Goal: Task Accomplishment & Management: Manage account settings

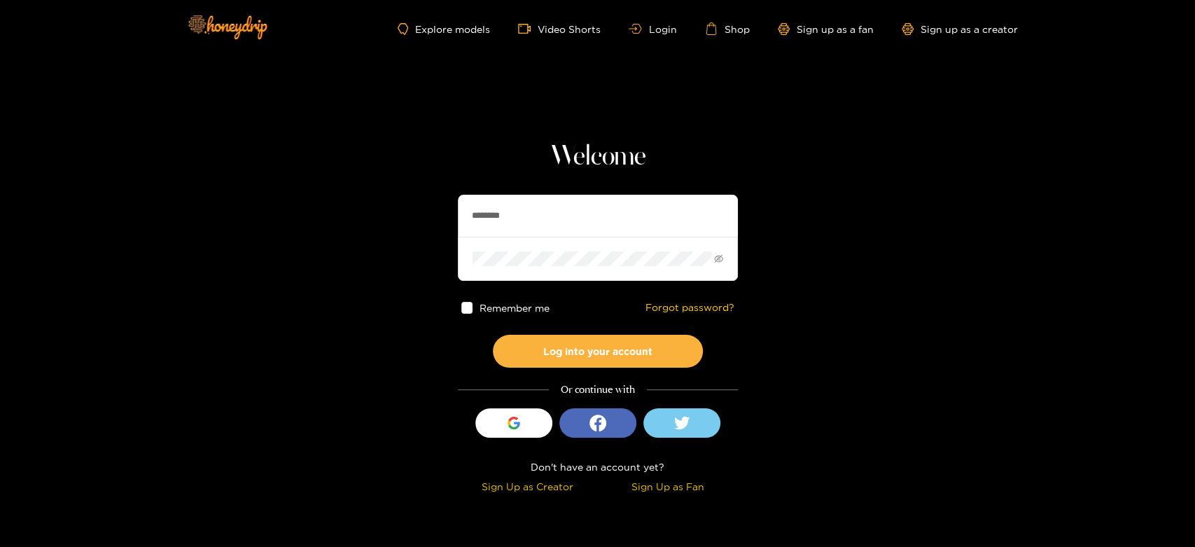
drag, startPoint x: 510, startPoint y: 220, endPoint x: 412, endPoint y: 221, distance: 97.3
click at [412, 221] on section "Welcome ******** Remember me Forgot password? Log into your account Or continue…" at bounding box center [597, 249] width 1195 height 498
paste input "*****"
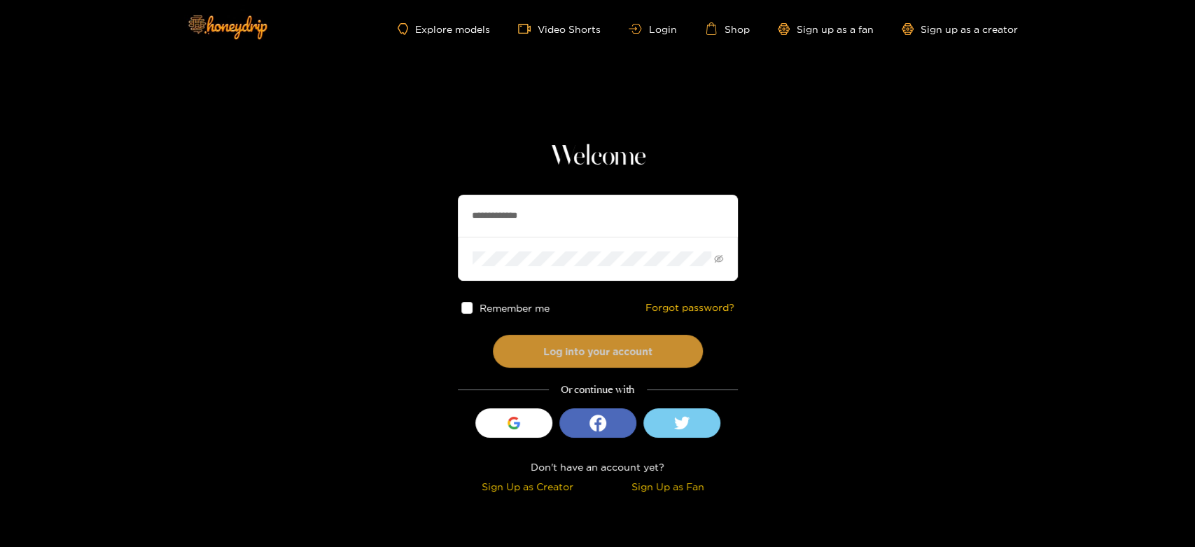
type input "**********"
click at [543, 343] on button "Log into your account" at bounding box center [598, 351] width 210 height 33
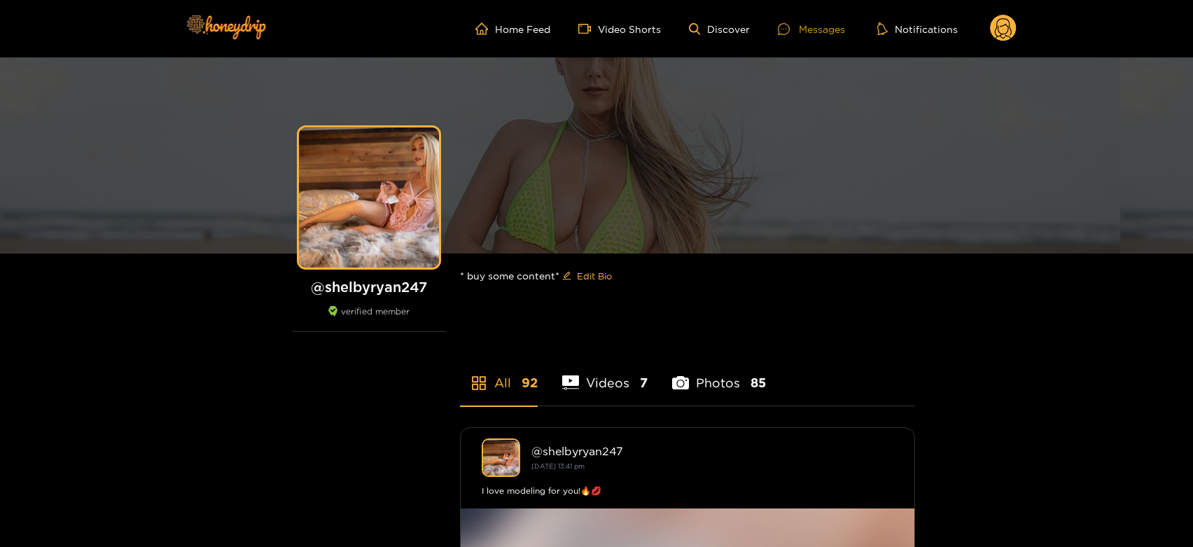
click at [788, 34] on div "Messages" at bounding box center [811, 29] width 67 height 16
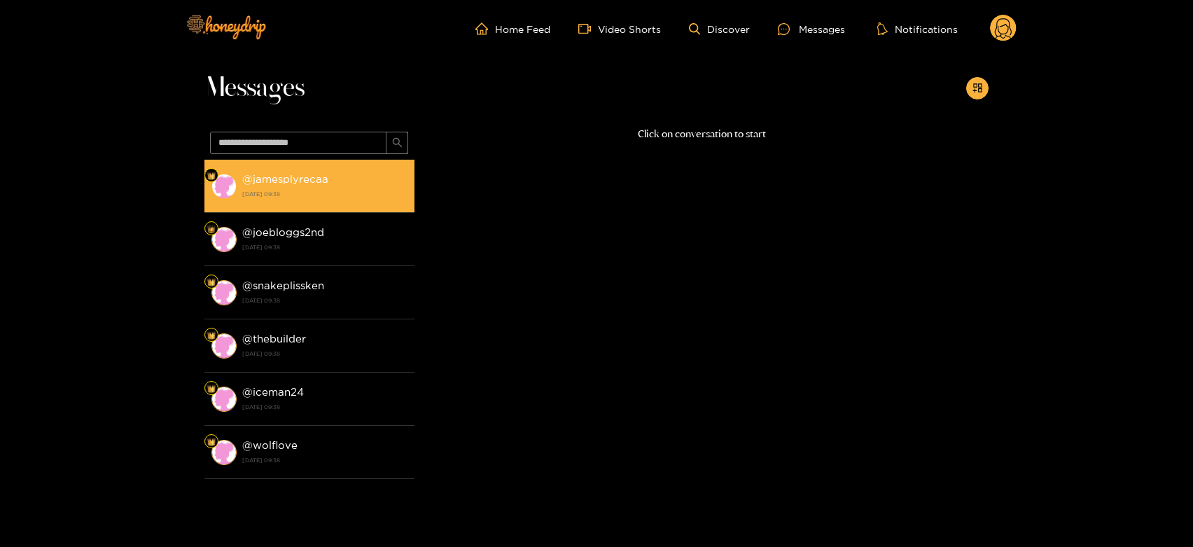
click at [279, 179] on strong "@ jamesplyrecaa" at bounding box center [285, 179] width 86 height 12
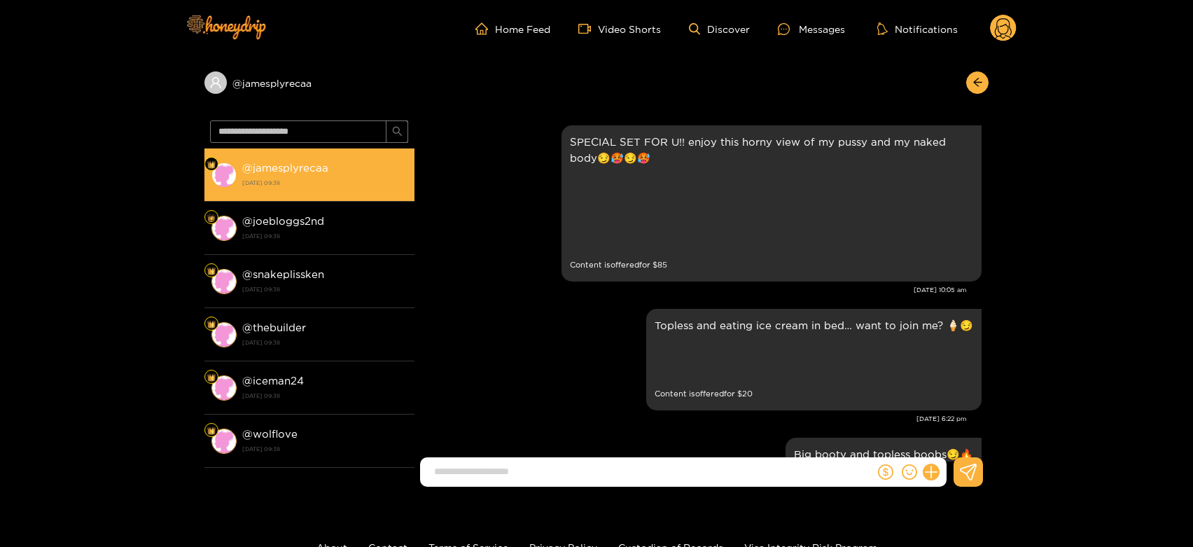
scroll to position [3069, 0]
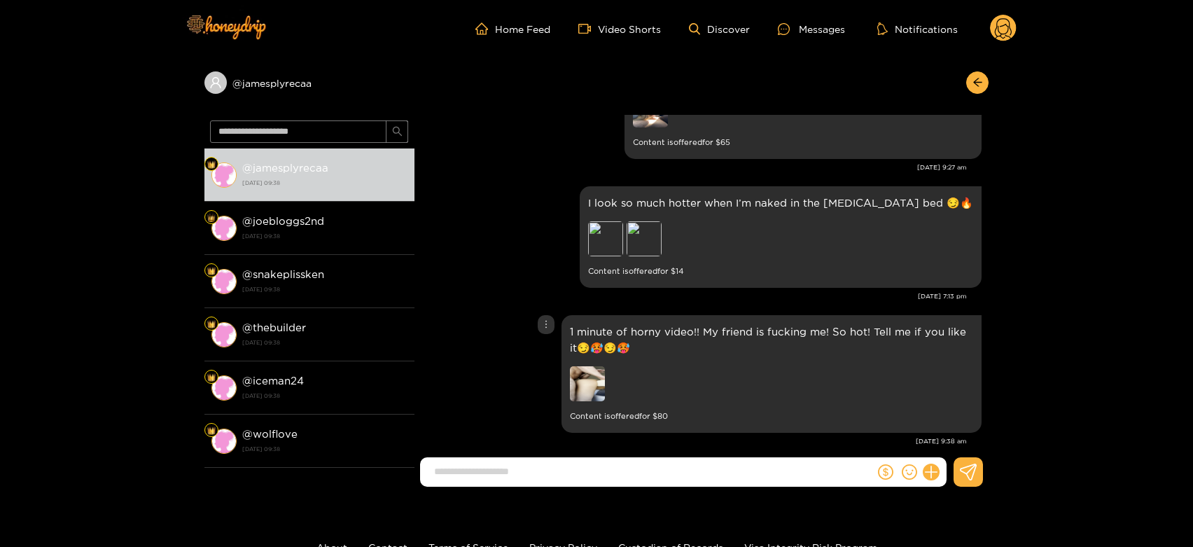
click at [586, 366] on img at bounding box center [587, 383] width 35 height 35
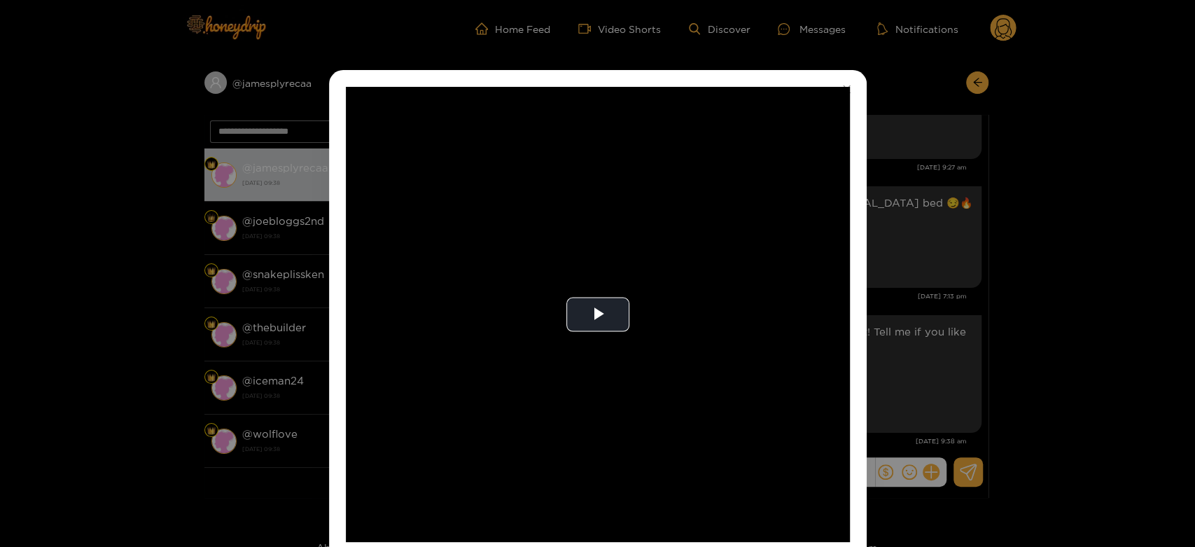
click at [586, 357] on video "Video Player" at bounding box center [598, 314] width 504 height 455
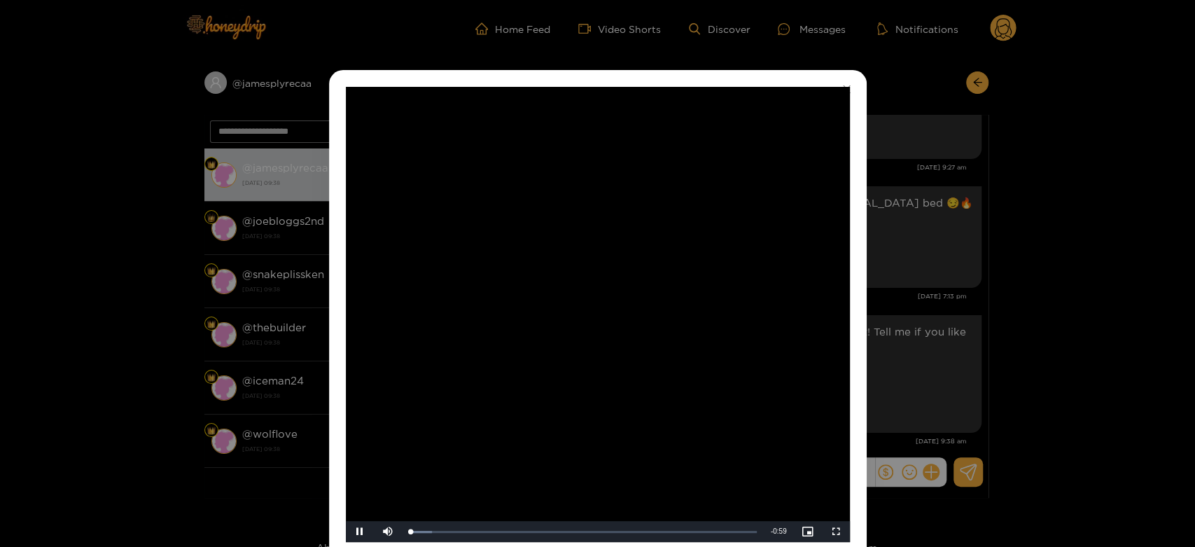
click at [586, 357] on video "Video Player" at bounding box center [598, 314] width 504 height 455
click at [940, 340] on div "**********" at bounding box center [597, 273] width 1195 height 547
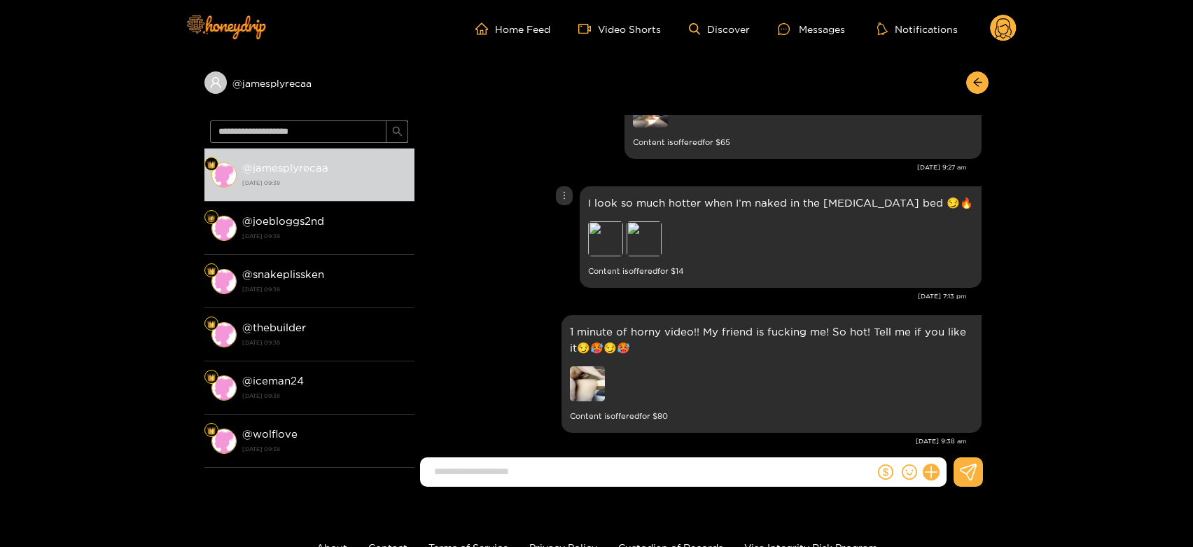
click at [711, 203] on div "I look so much hotter when I’m naked in the [MEDICAL_DATA] bed 😏🔥 Preview Previ…" at bounding box center [780, 237] width 385 height 85
click at [662, 221] on div "Preview" at bounding box center [644, 238] width 35 height 35
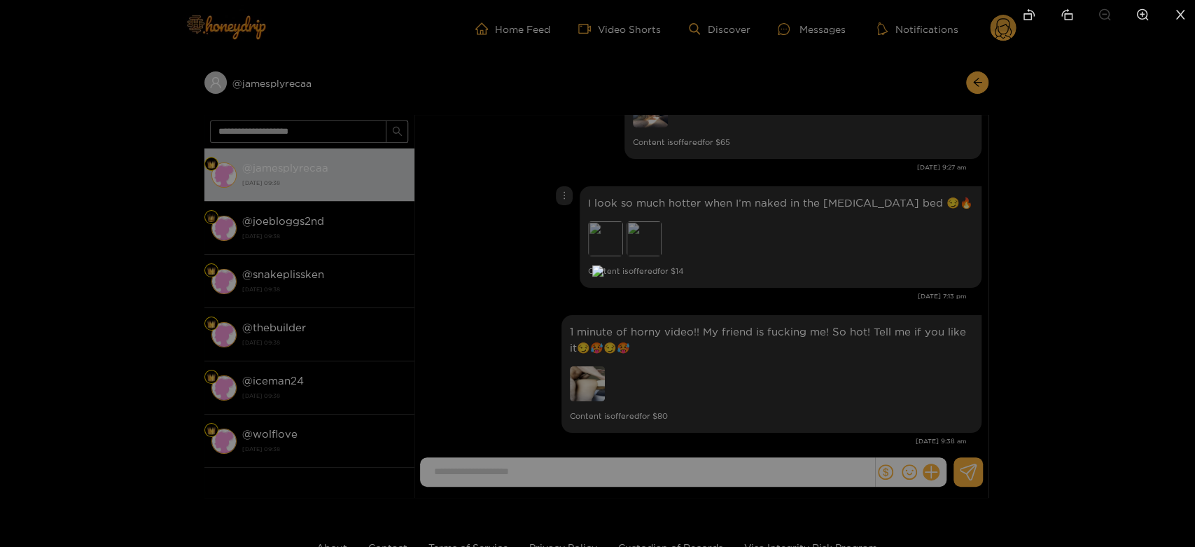
click at [810, 265] on div at bounding box center [597, 273] width 1195 height 547
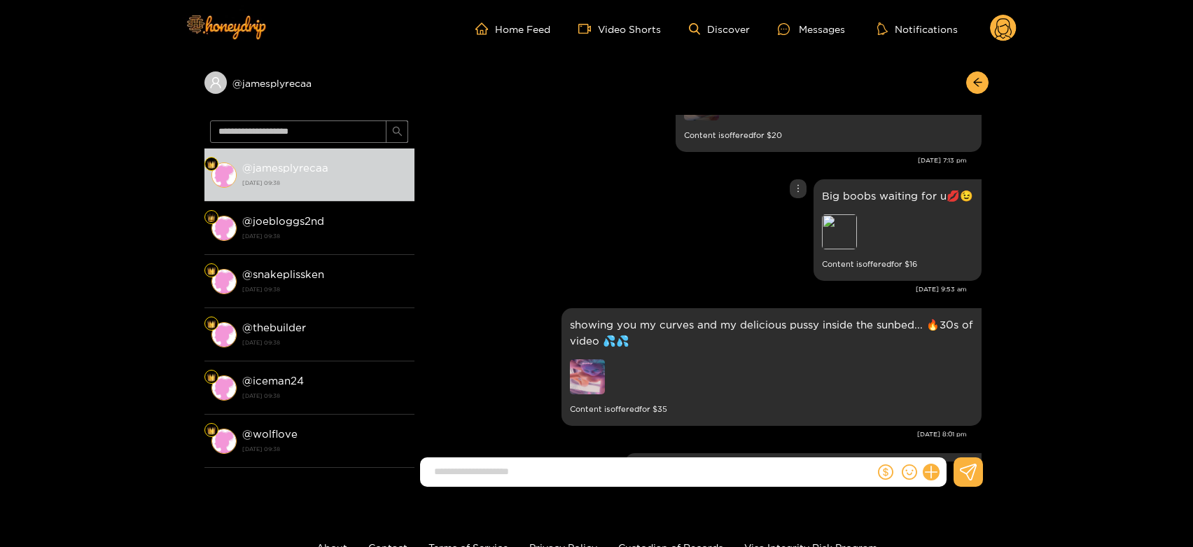
scroll to position [2673, 0]
click at [843, 215] on div "Preview" at bounding box center [839, 232] width 35 height 35
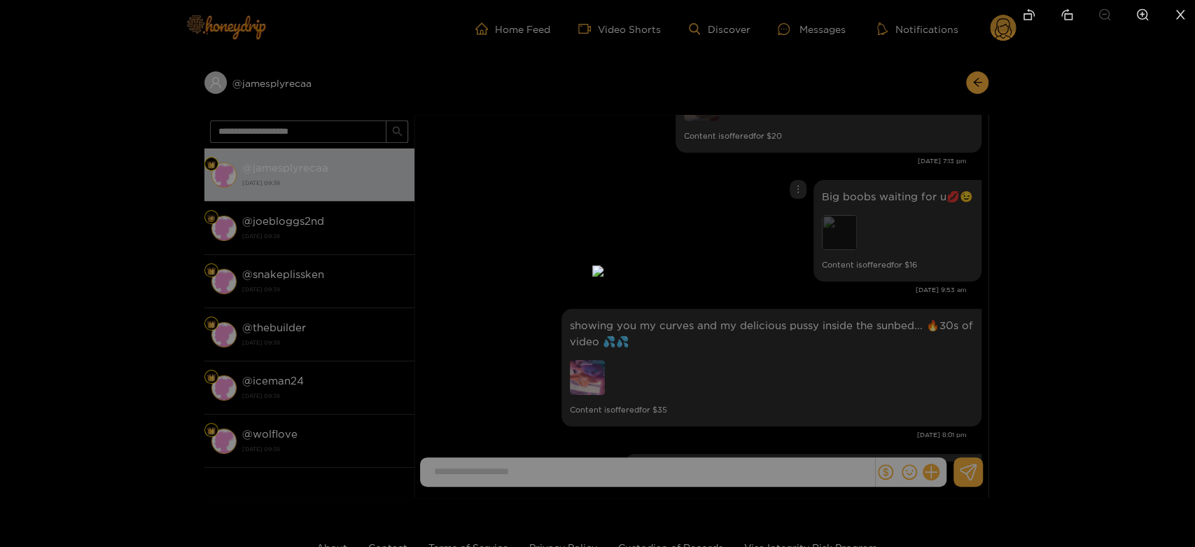
click at [843, 206] on div at bounding box center [597, 273] width 1195 height 547
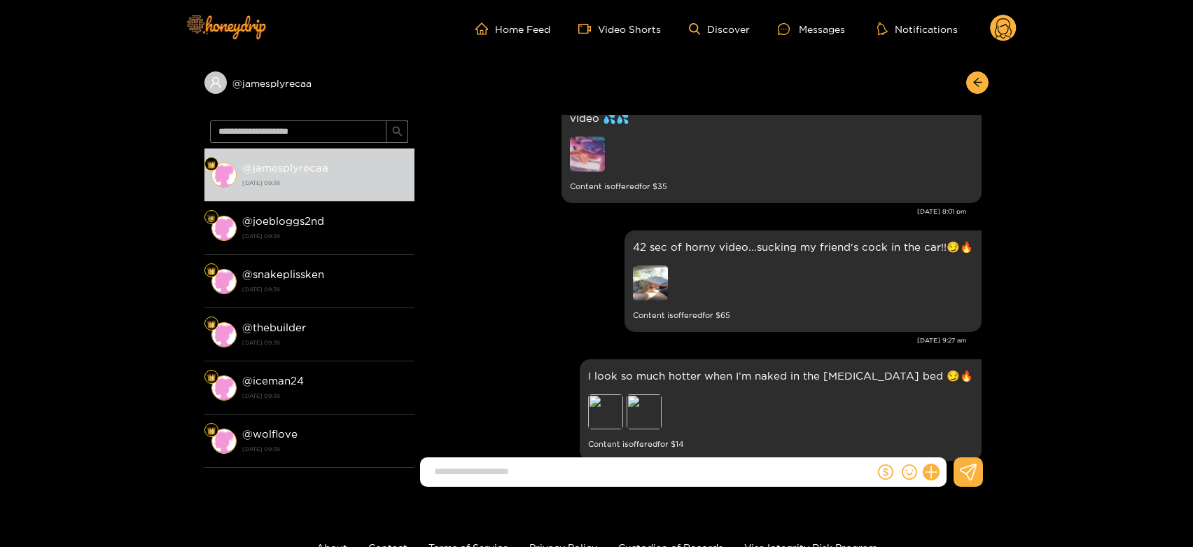
scroll to position [2898, 0]
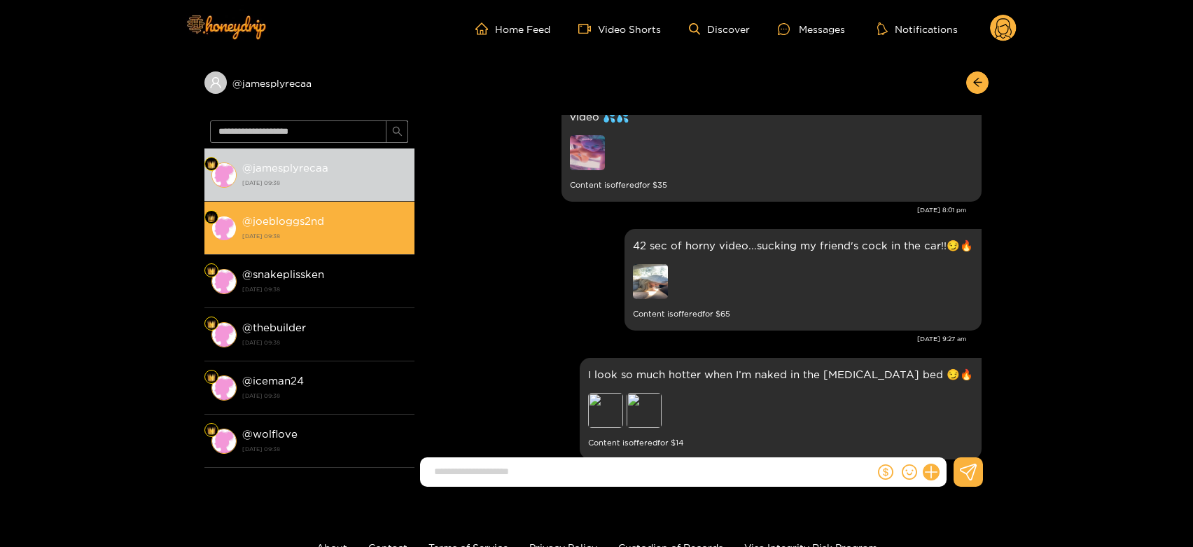
click at [312, 221] on strong "@ joebloggs2nd" at bounding box center [283, 221] width 82 height 12
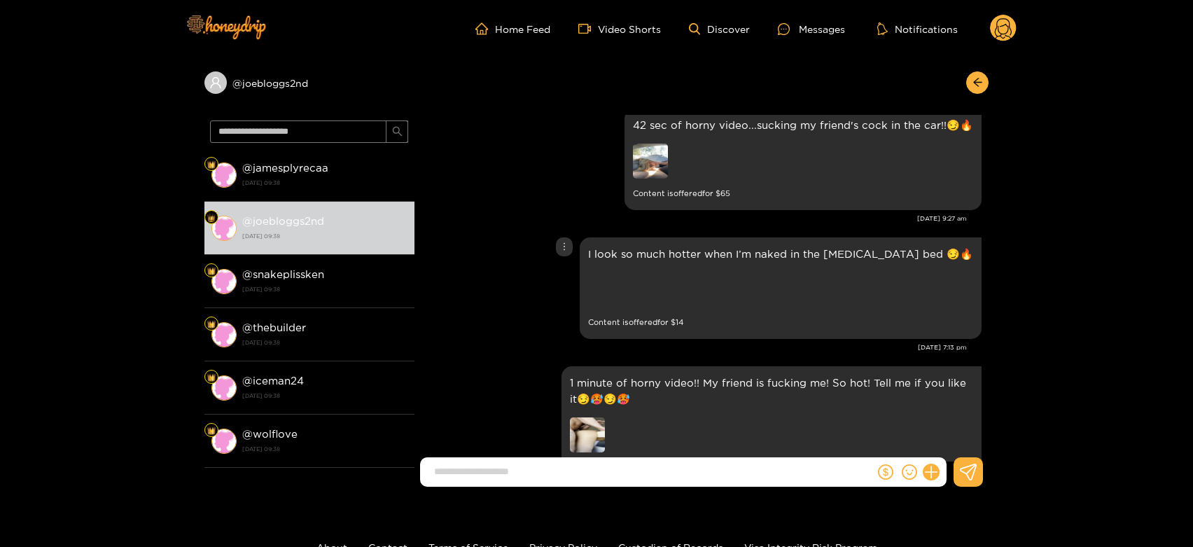
scroll to position [2991, 0]
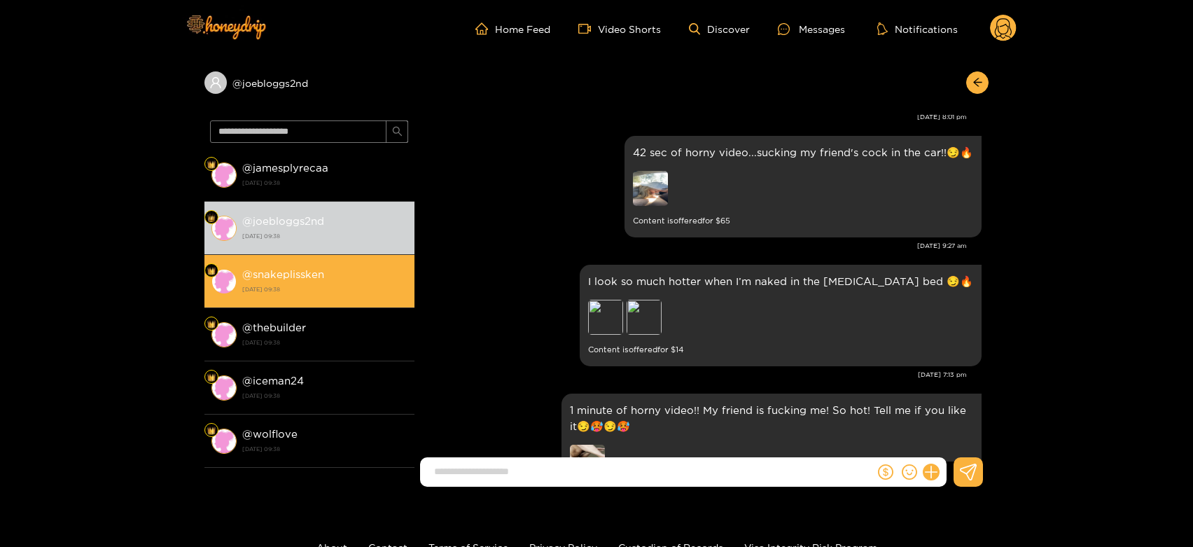
click at [387, 267] on div "@ snakeplissken [DATE] 09:38" at bounding box center [324, 281] width 165 height 32
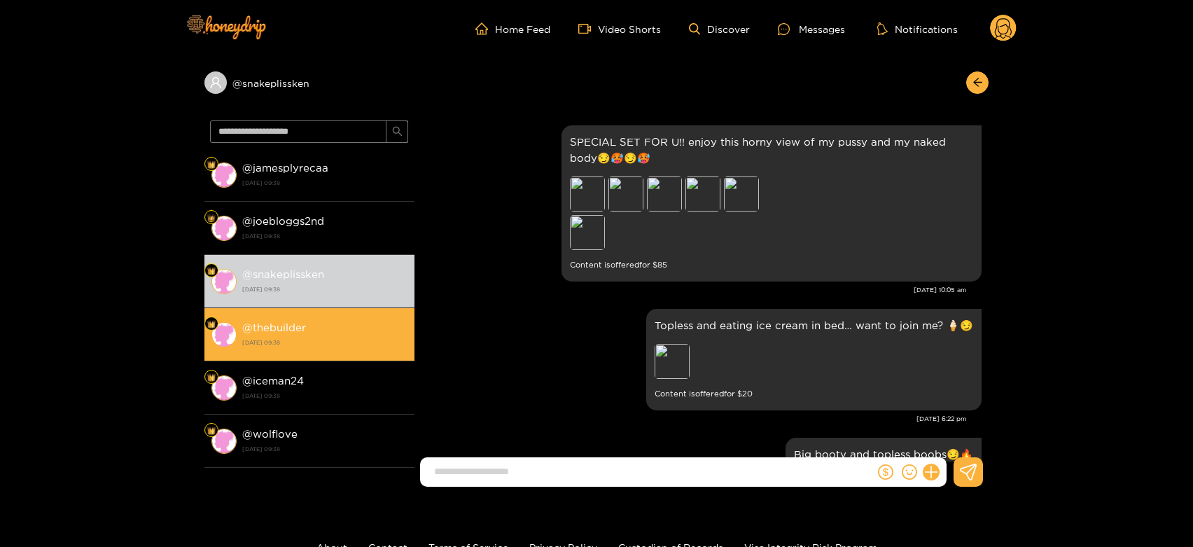
click at [335, 347] on strong "[DATE] 09:38" at bounding box center [324, 342] width 165 height 13
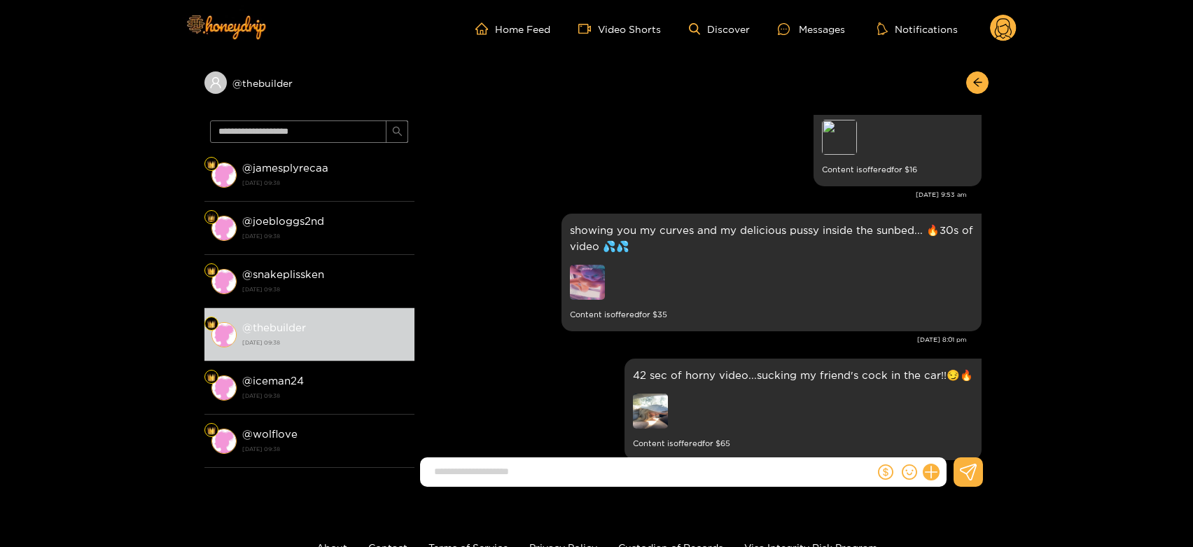
scroll to position [2758, 0]
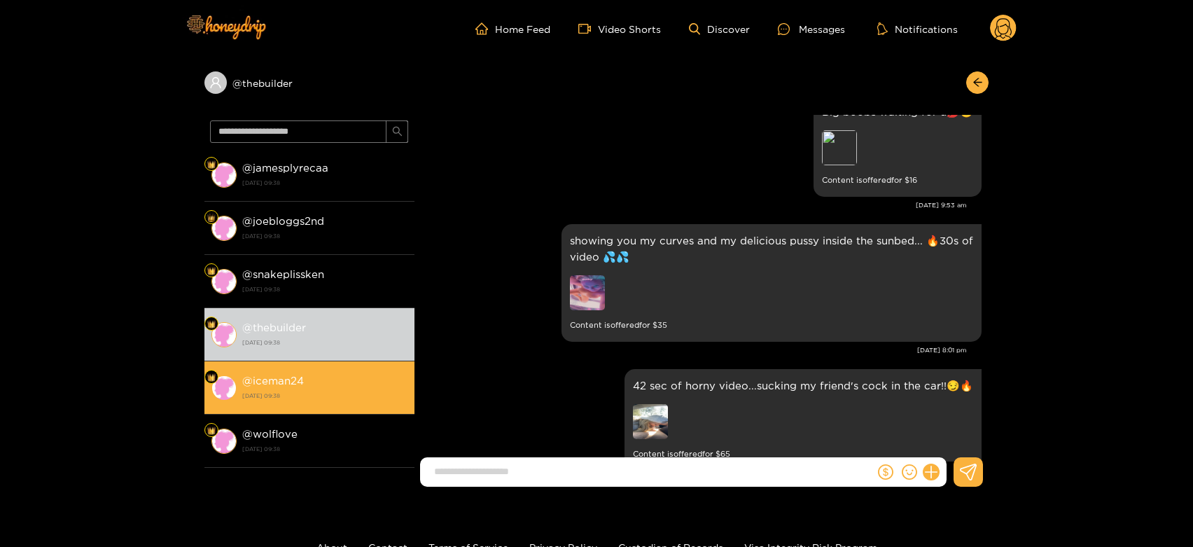
click at [337, 390] on strong "[DATE] 09:38" at bounding box center [324, 395] width 165 height 13
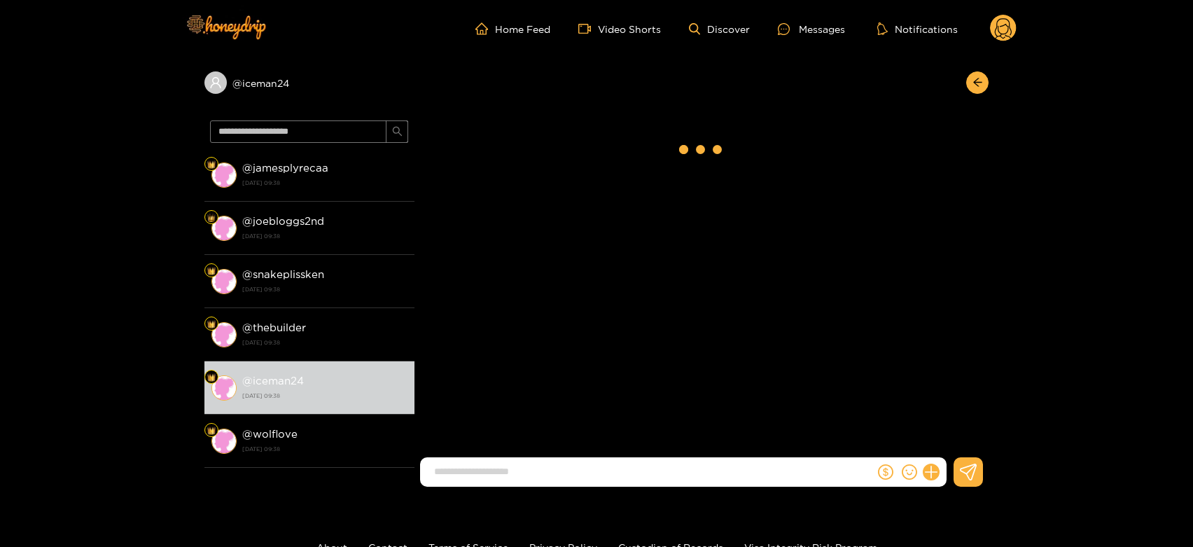
click at [1014, 34] on circle at bounding box center [1003, 28] width 27 height 27
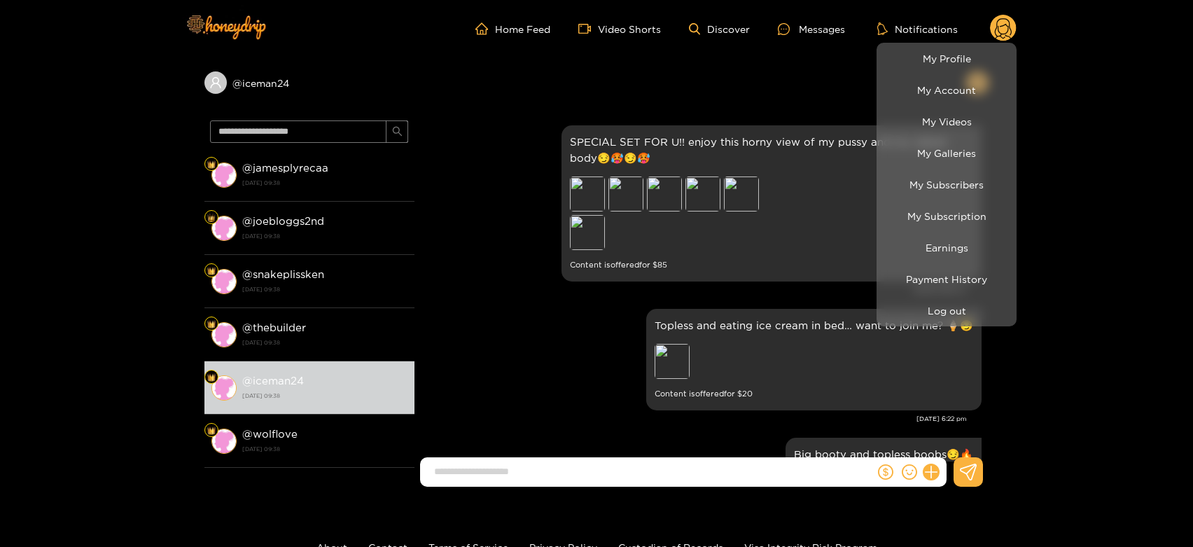
scroll to position [3069, 0]
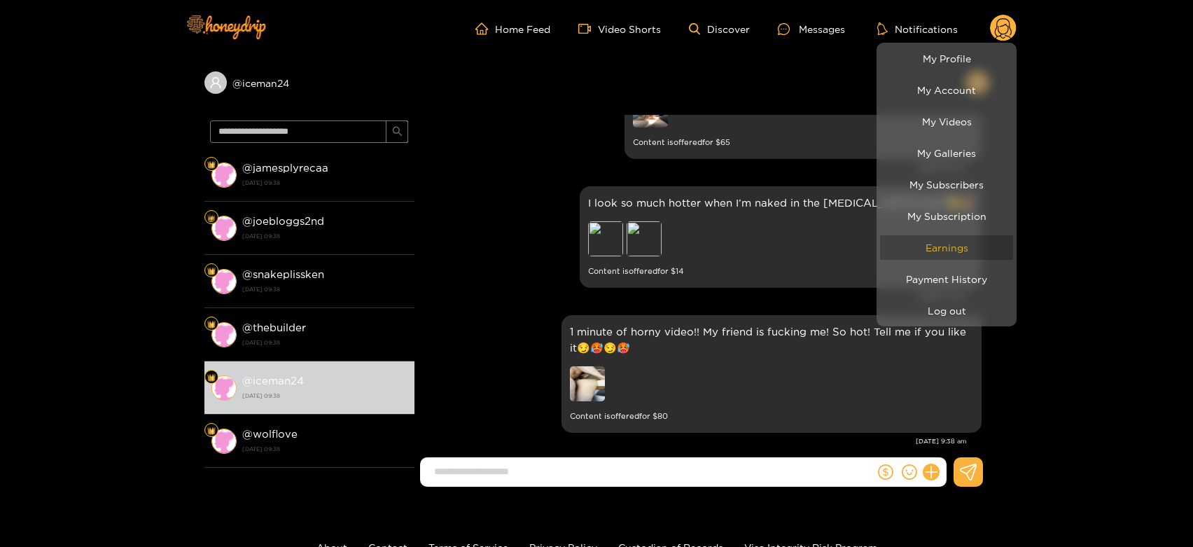
click at [933, 250] on link "Earnings" at bounding box center [946, 247] width 133 height 25
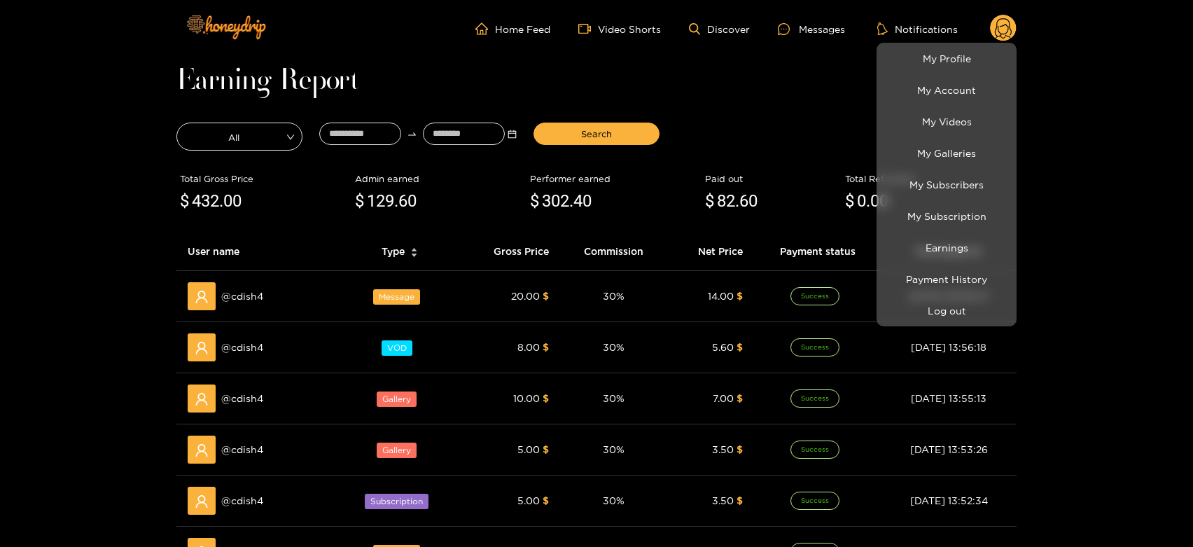
click at [258, 292] on div at bounding box center [596, 273] width 1193 height 547
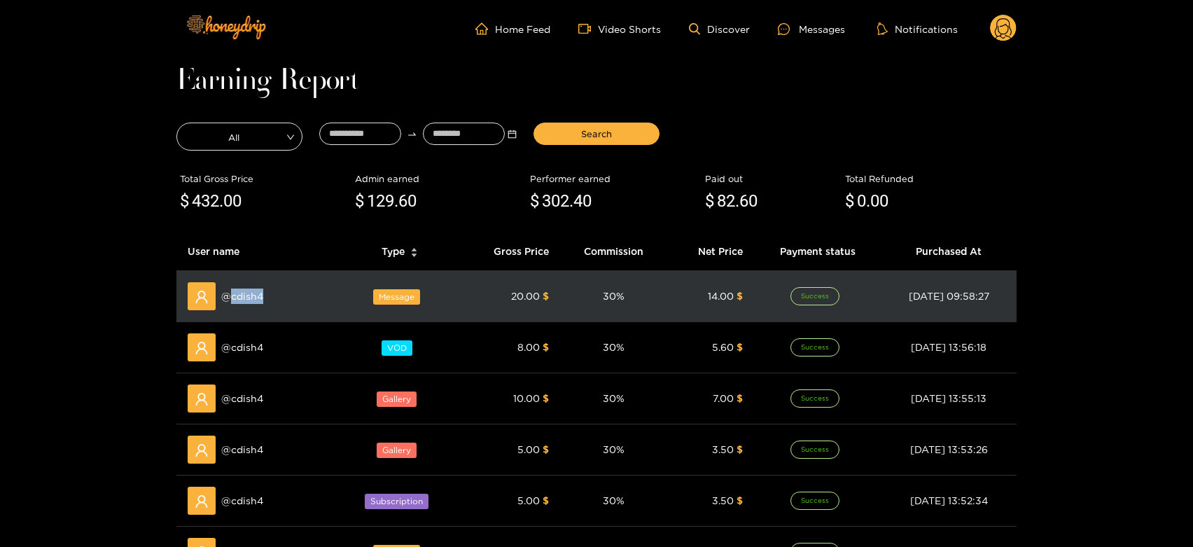
click at [258, 292] on span "@ cdish4" at bounding box center [242, 295] width 42 height 15
copy span "cdish4"
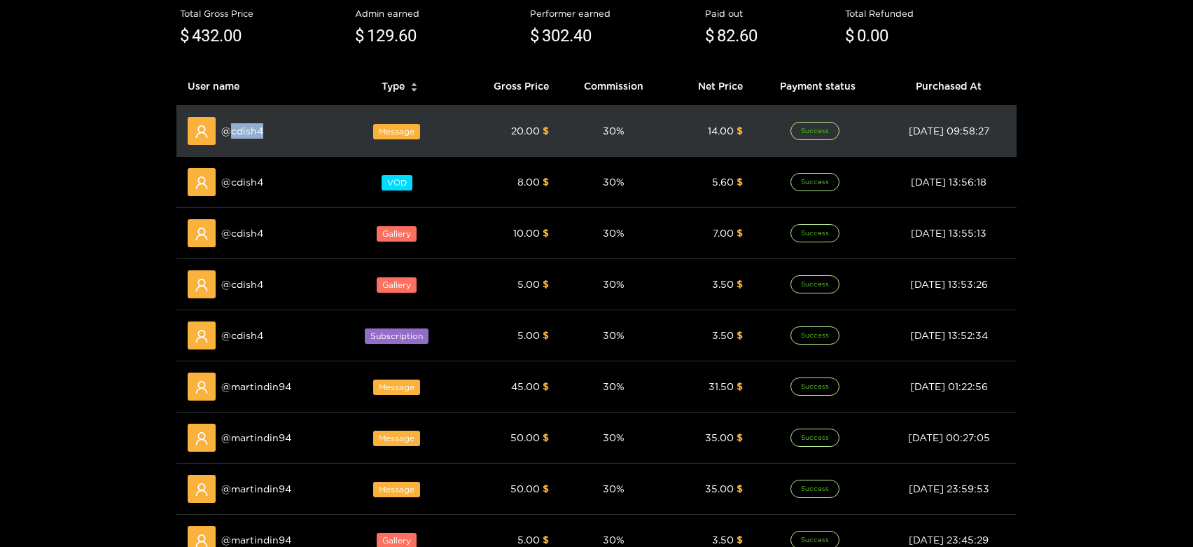
scroll to position [167, 0]
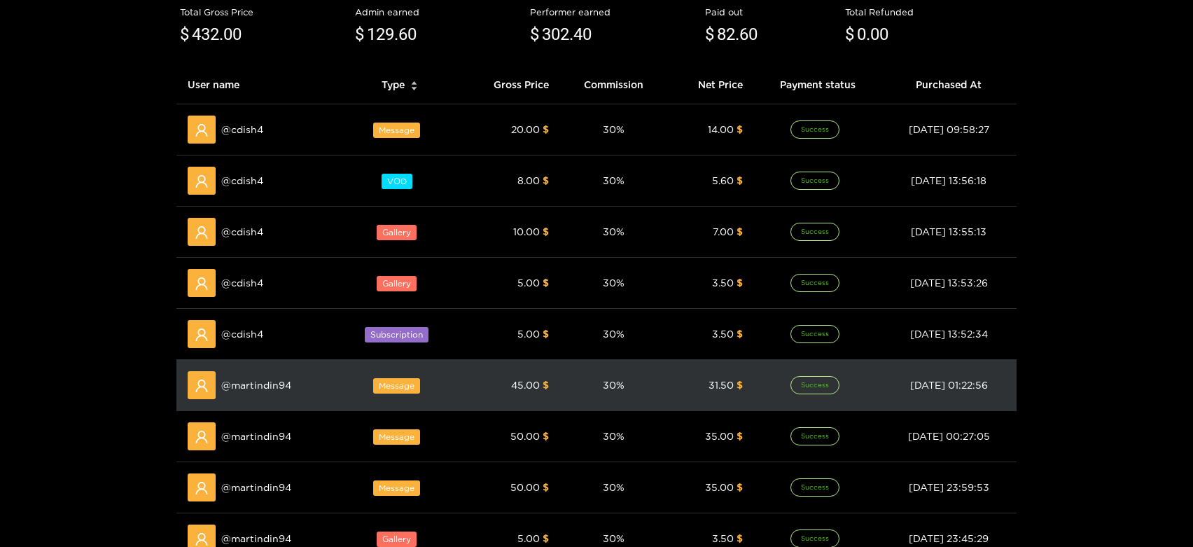
click at [256, 398] on td "@ martindin94" at bounding box center [258, 385] width 164 height 51
copy span "martindin94"
click at [256, 398] on td "@ martindin94" at bounding box center [258, 385] width 164 height 51
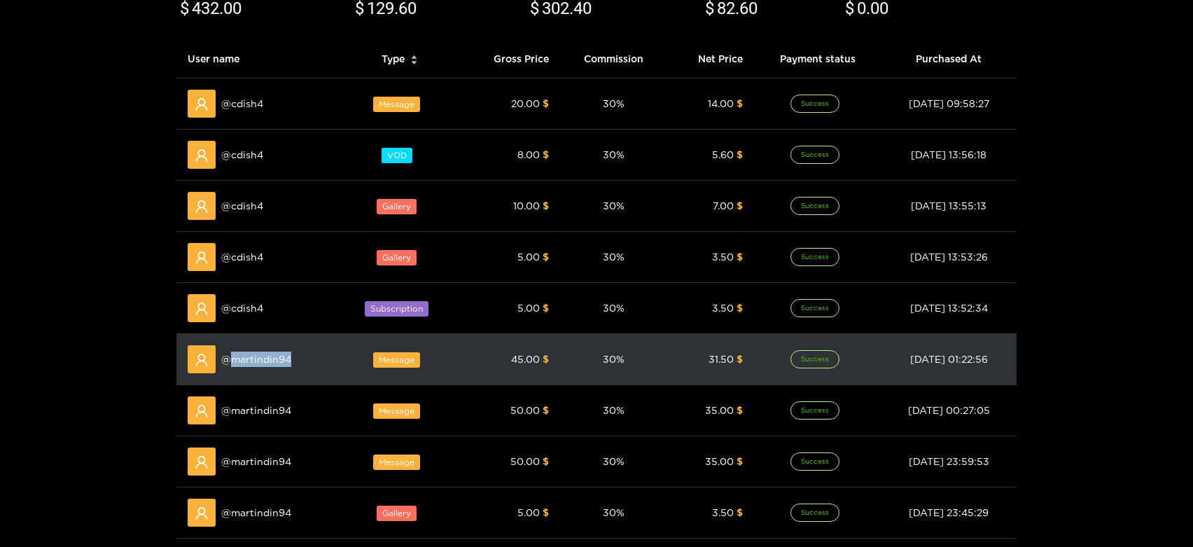
scroll to position [0, 0]
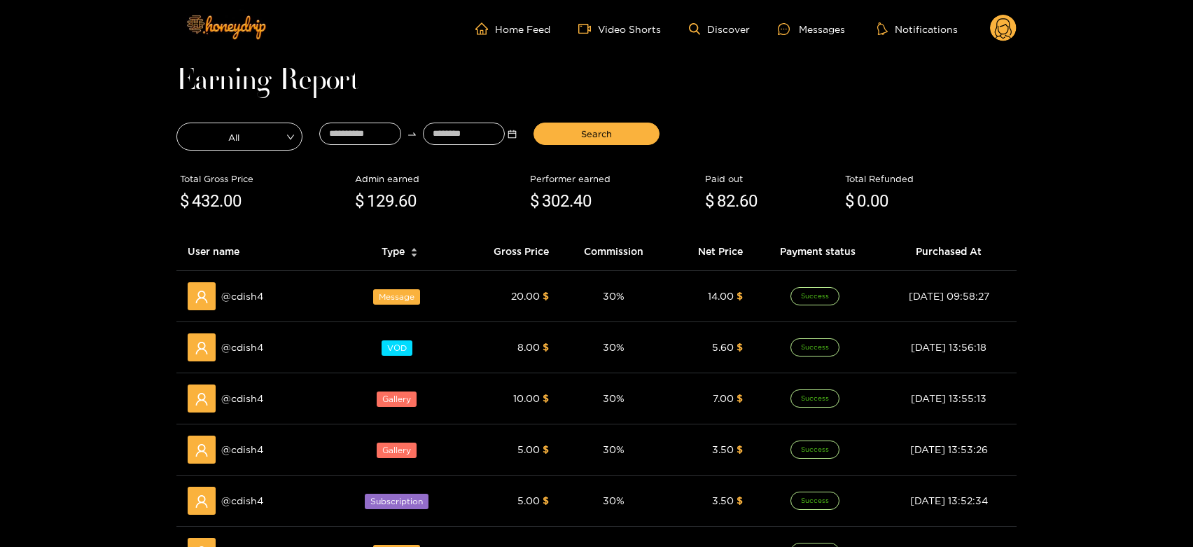
drag, startPoint x: 798, startPoint y: 24, endPoint x: 711, endPoint y: 46, distance: 89.7
click at [798, 25] on div at bounding box center [788, 29] width 21 height 12
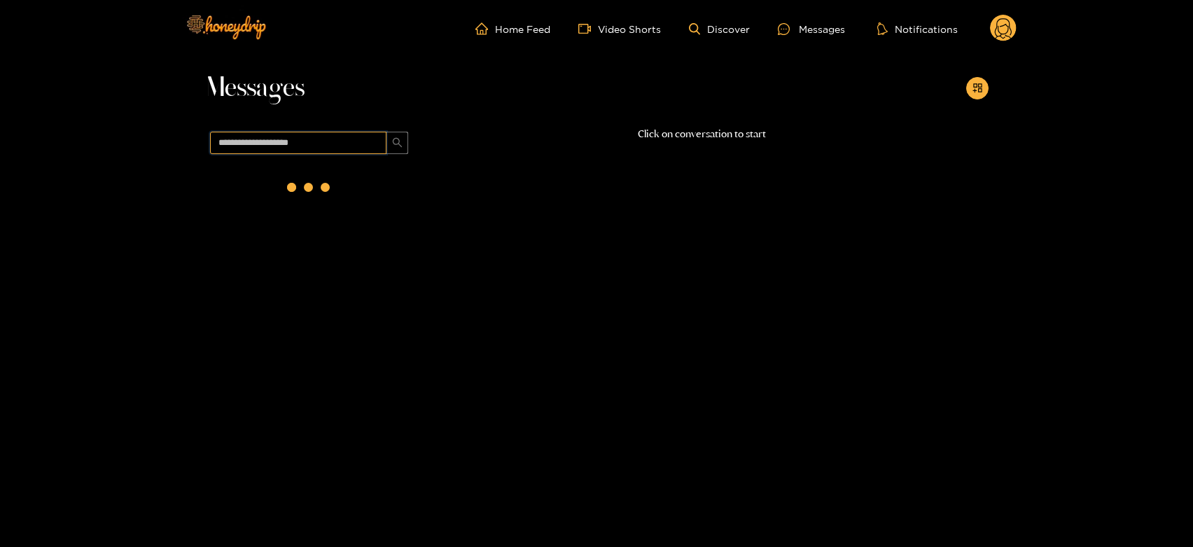
click at [282, 142] on input "text" at bounding box center [298, 143] width 176 height 22
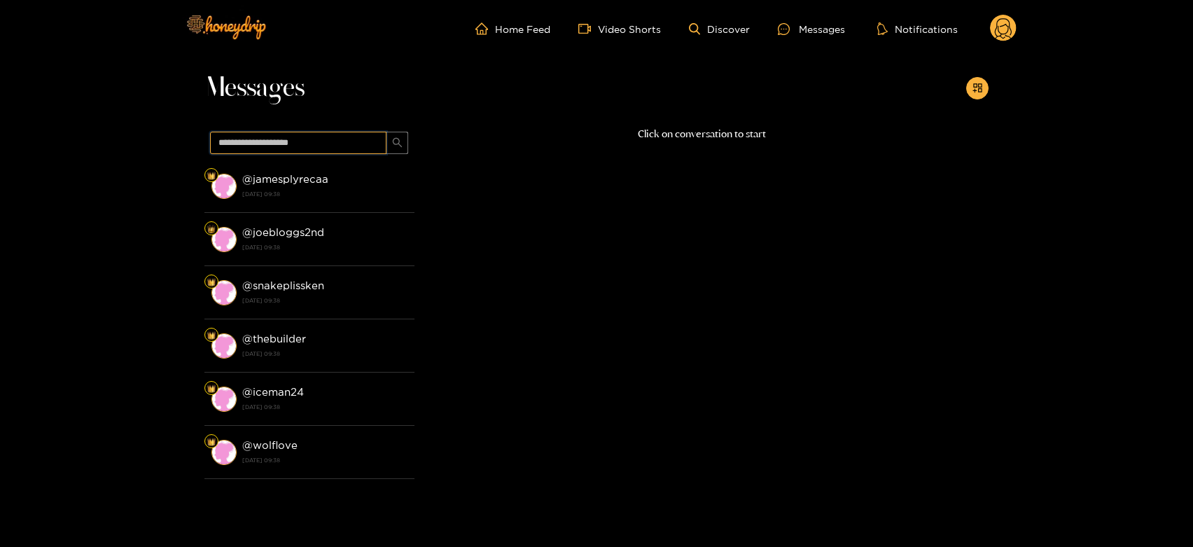
paste input "**********"
type input "**********"
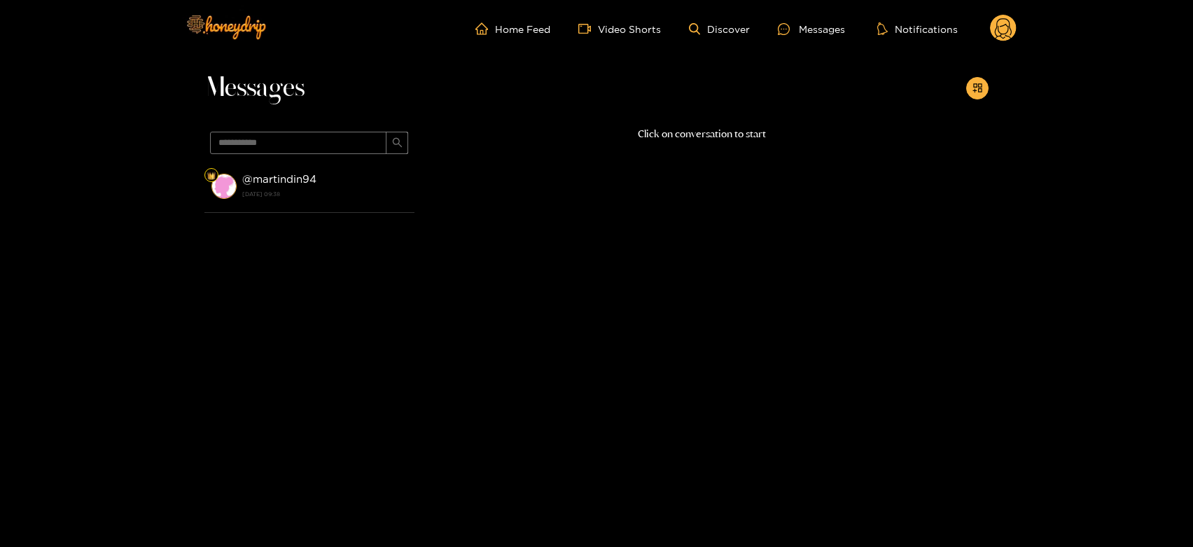
click at [313, 176] on strong "@ martindin94" at bounding box center [279, 179] width 74 height 12
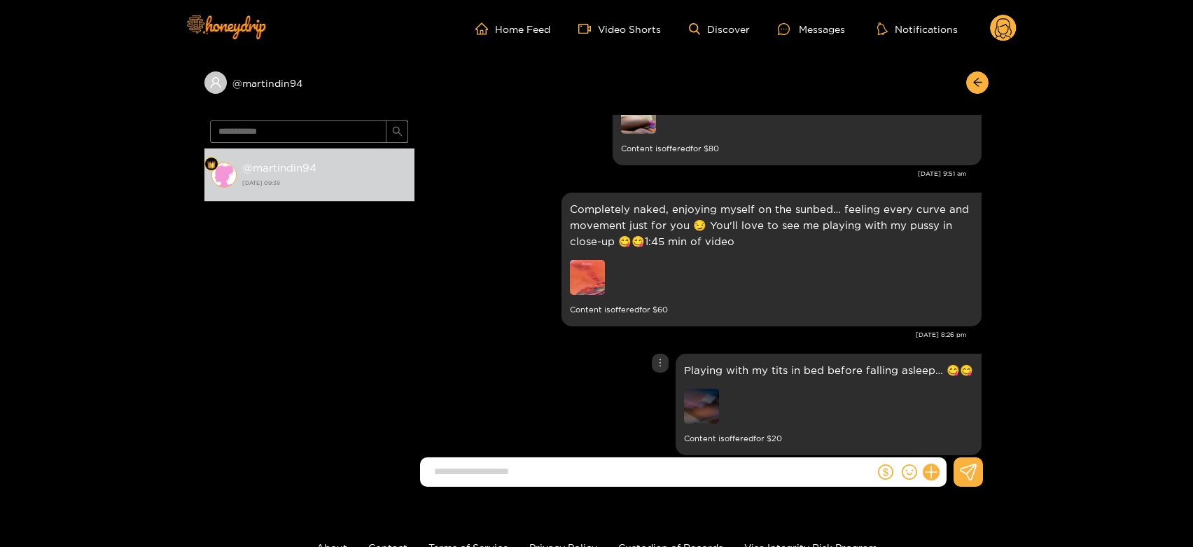
scroll to position [3069, 0]
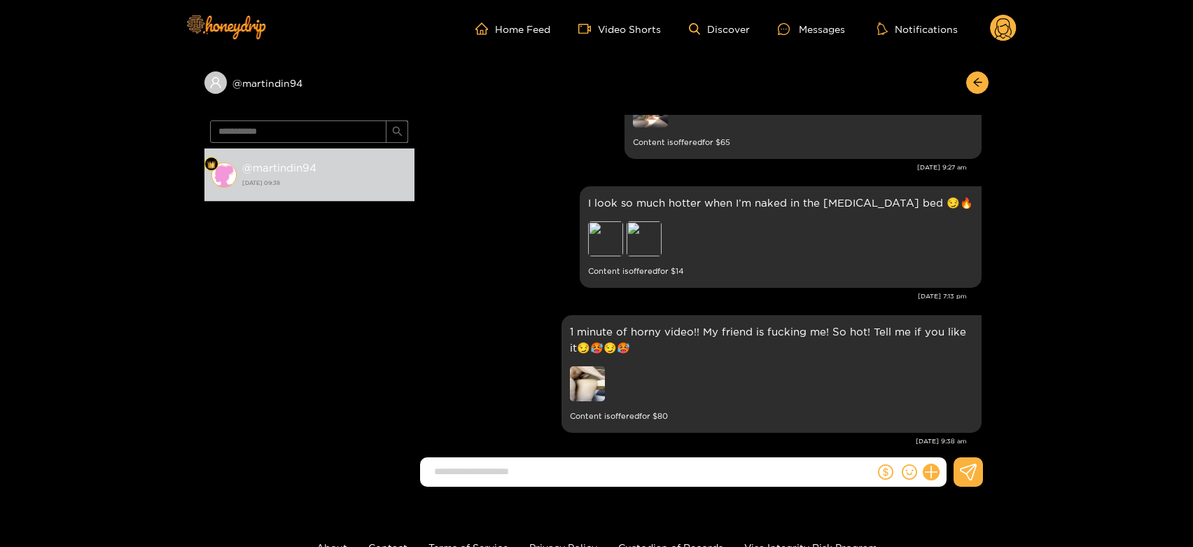
click at [1007, 37] on circle at bounding box center [1003, 28] width 27 height 27
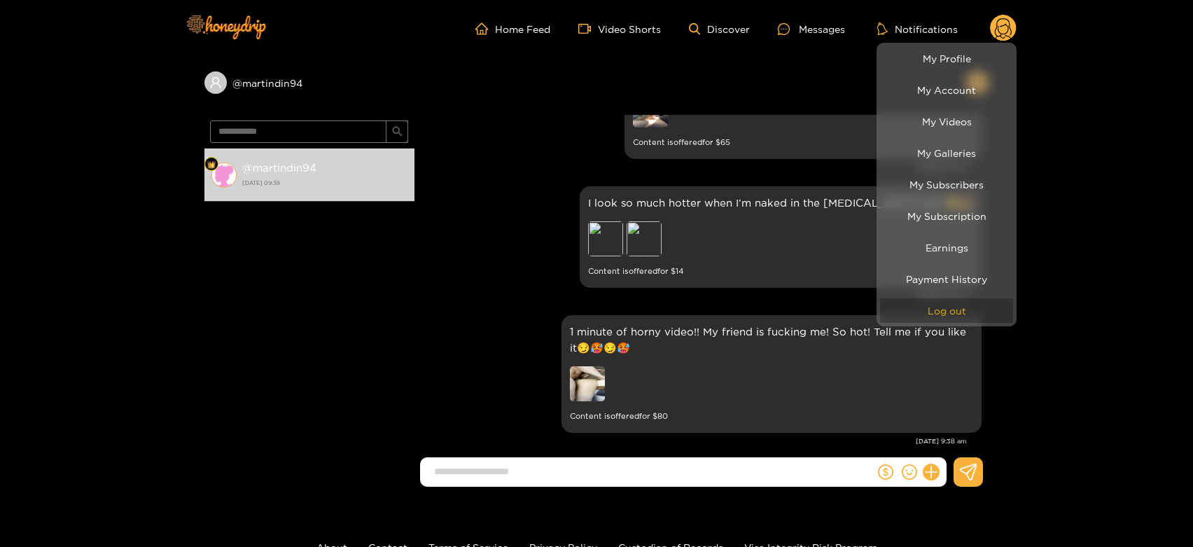
click at [923, 316] on button "Log out" at bounding box center [946, 310] width 133 height 25
